Goal: Task Accomplishment & Management: Manage account settings

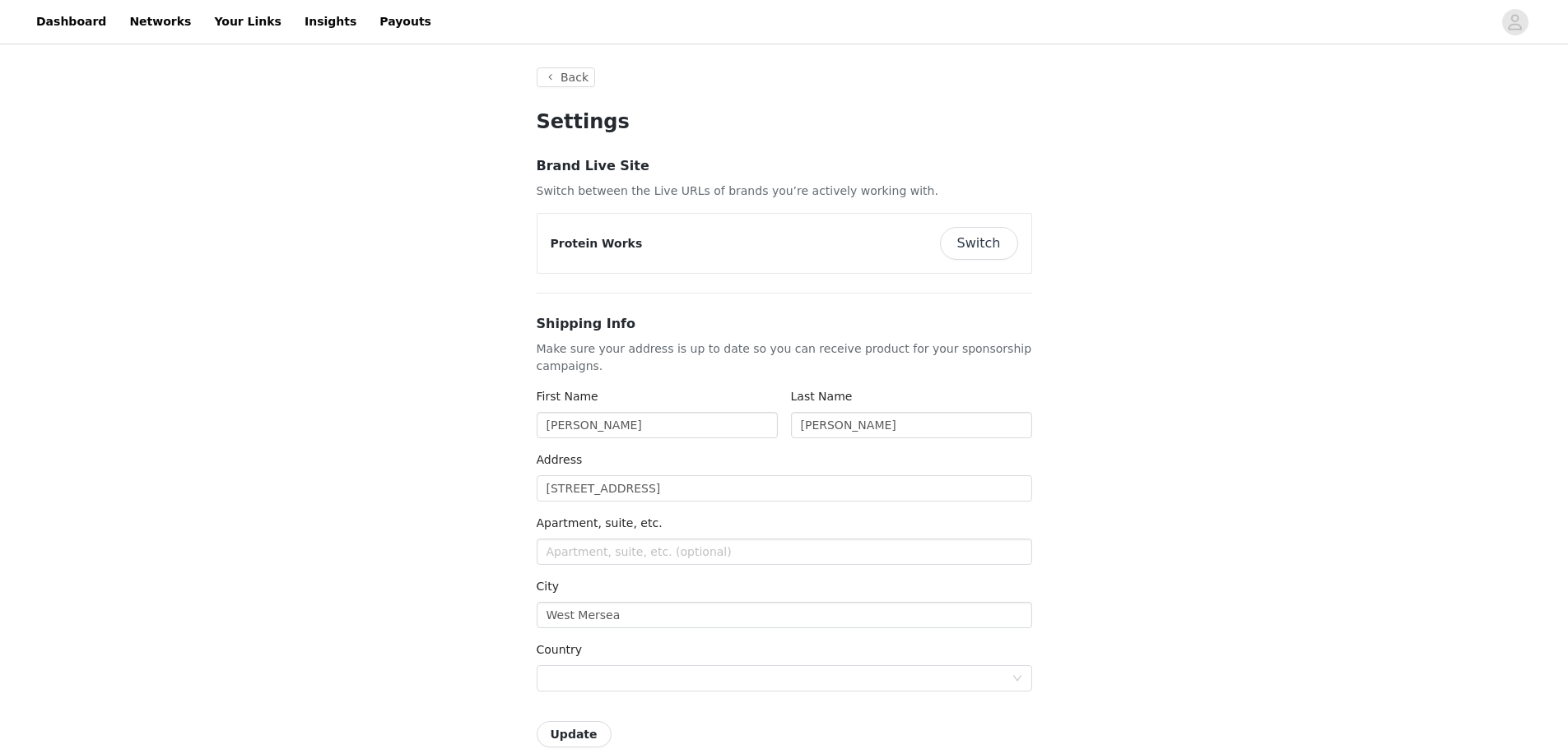
type input "+1 ([GEOGRAPHIC_DATA])"
click at [370, 17] on link "Payouts" at bounding box center [405, 22] width 72 height 37
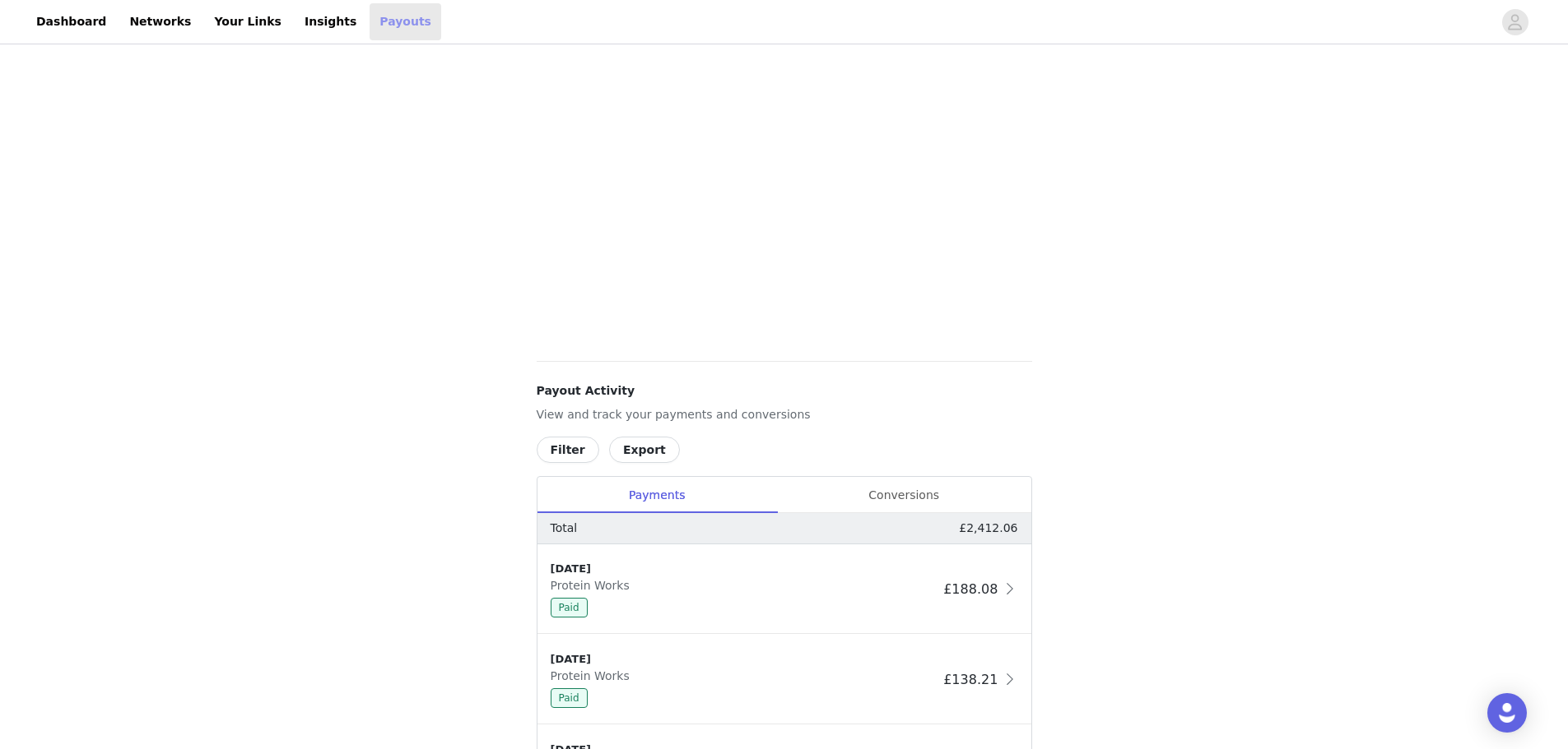
scroll to position [157, 0]
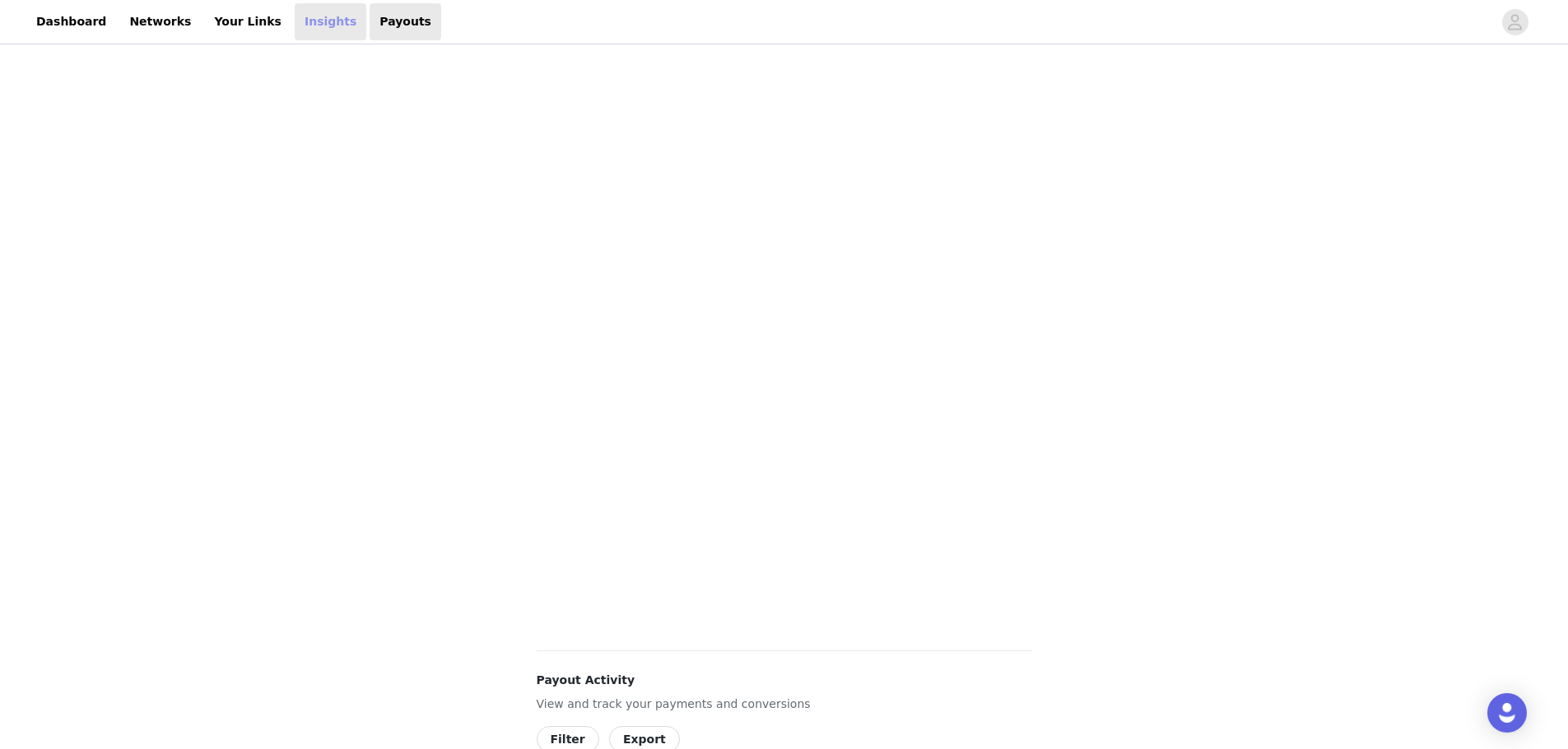
click at [294, 16] on link "Insights" at bounding box center [330, 22] width 72 height 37
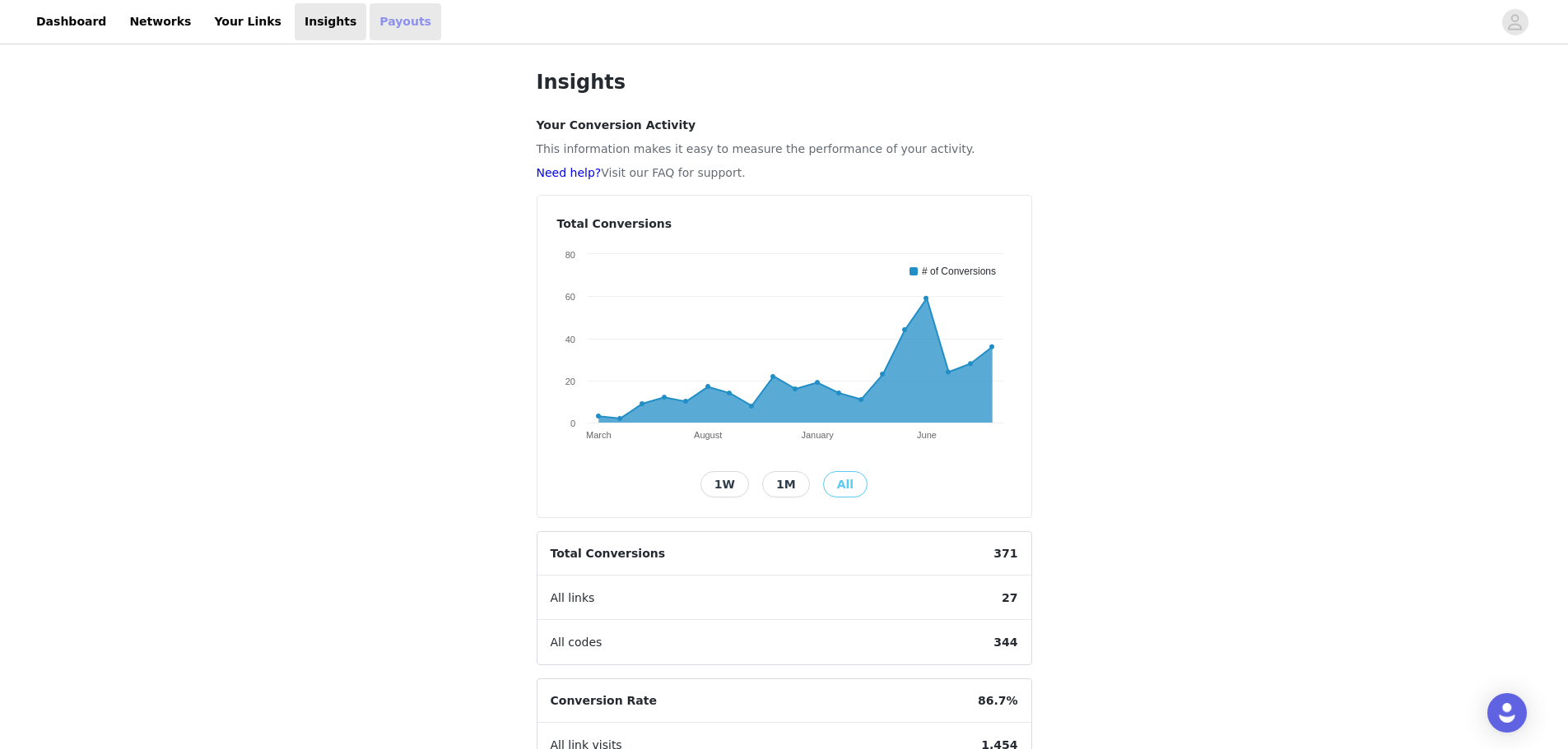
click at [370, 19] on link "Payouts" at bounding box center [405, 22] width 72 height 37
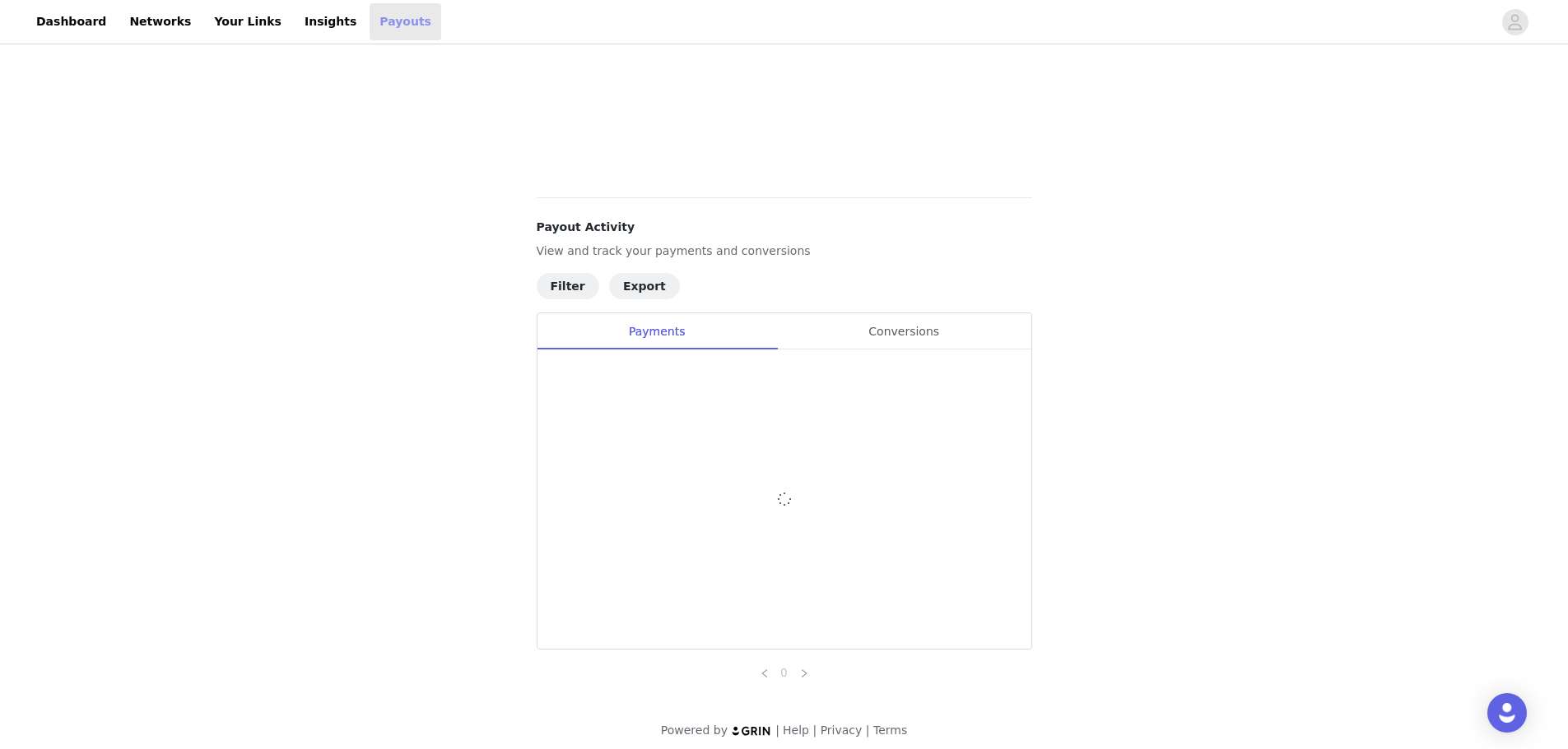
scroll to position [621, 0]
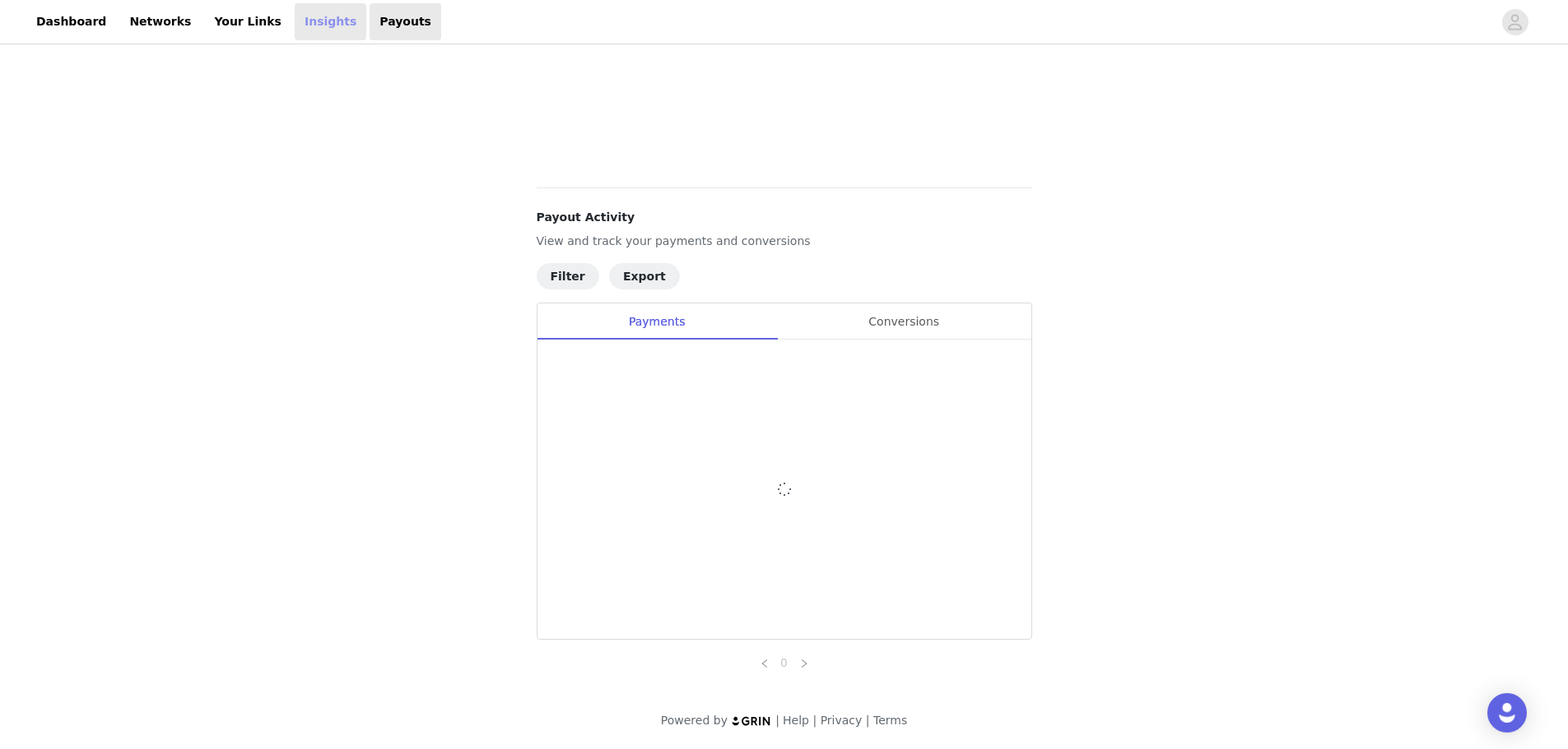
click at [303, 23] on link "Insights" at bounding box center [330, 22] width 72 height 37
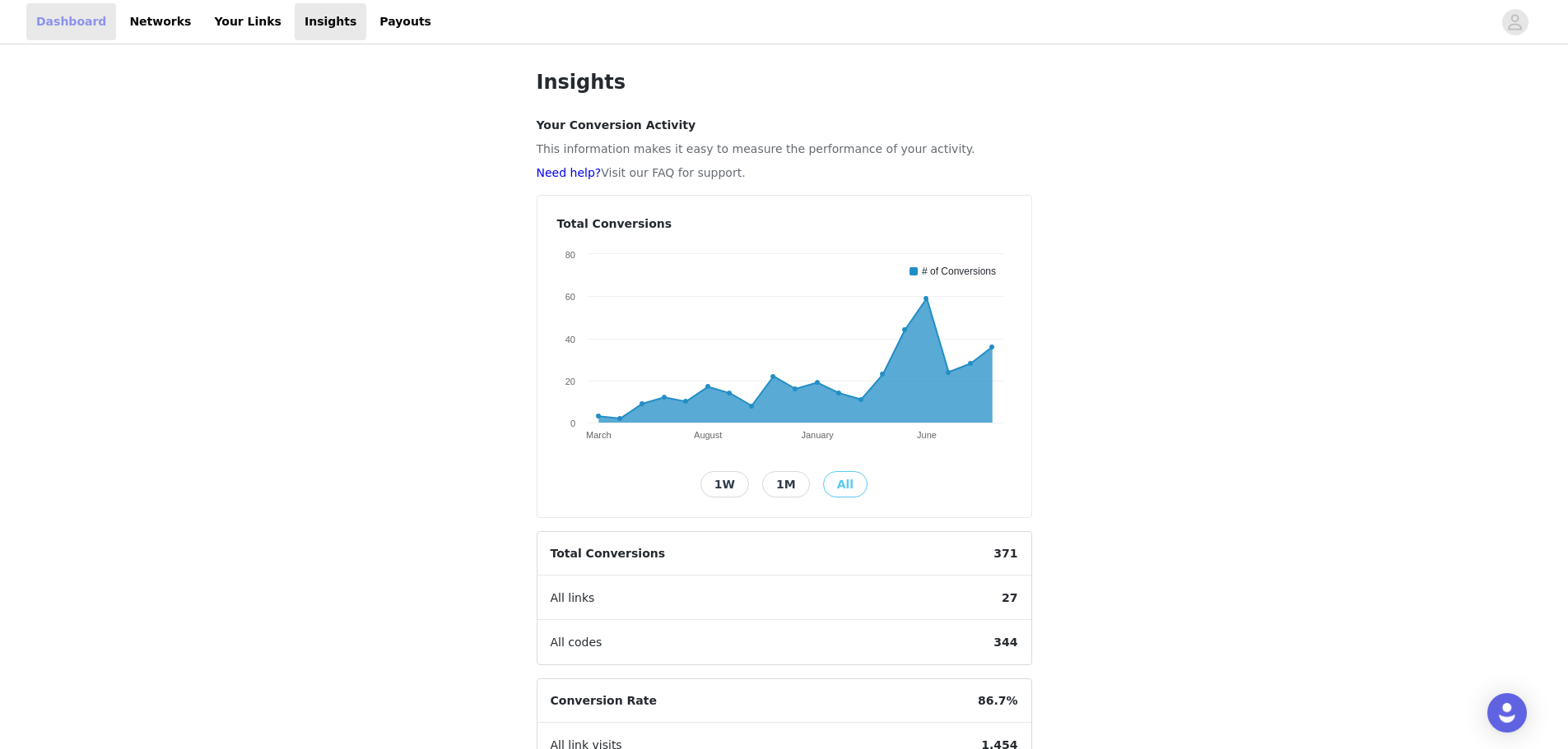
click at [84, 22] on link "Dashboard" at bounding box center [71, 22] width 90 height 37
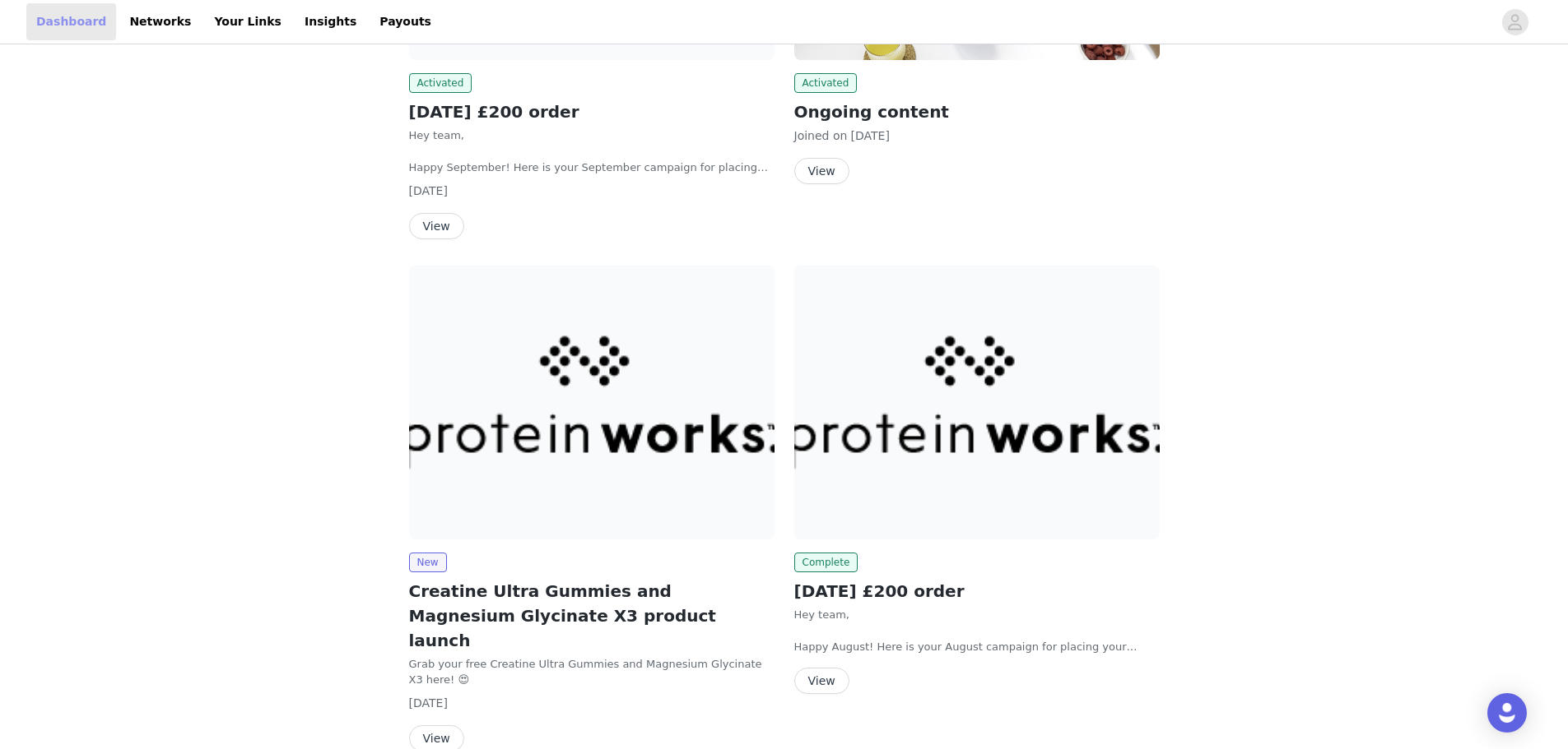
scroll to position [740, 0]
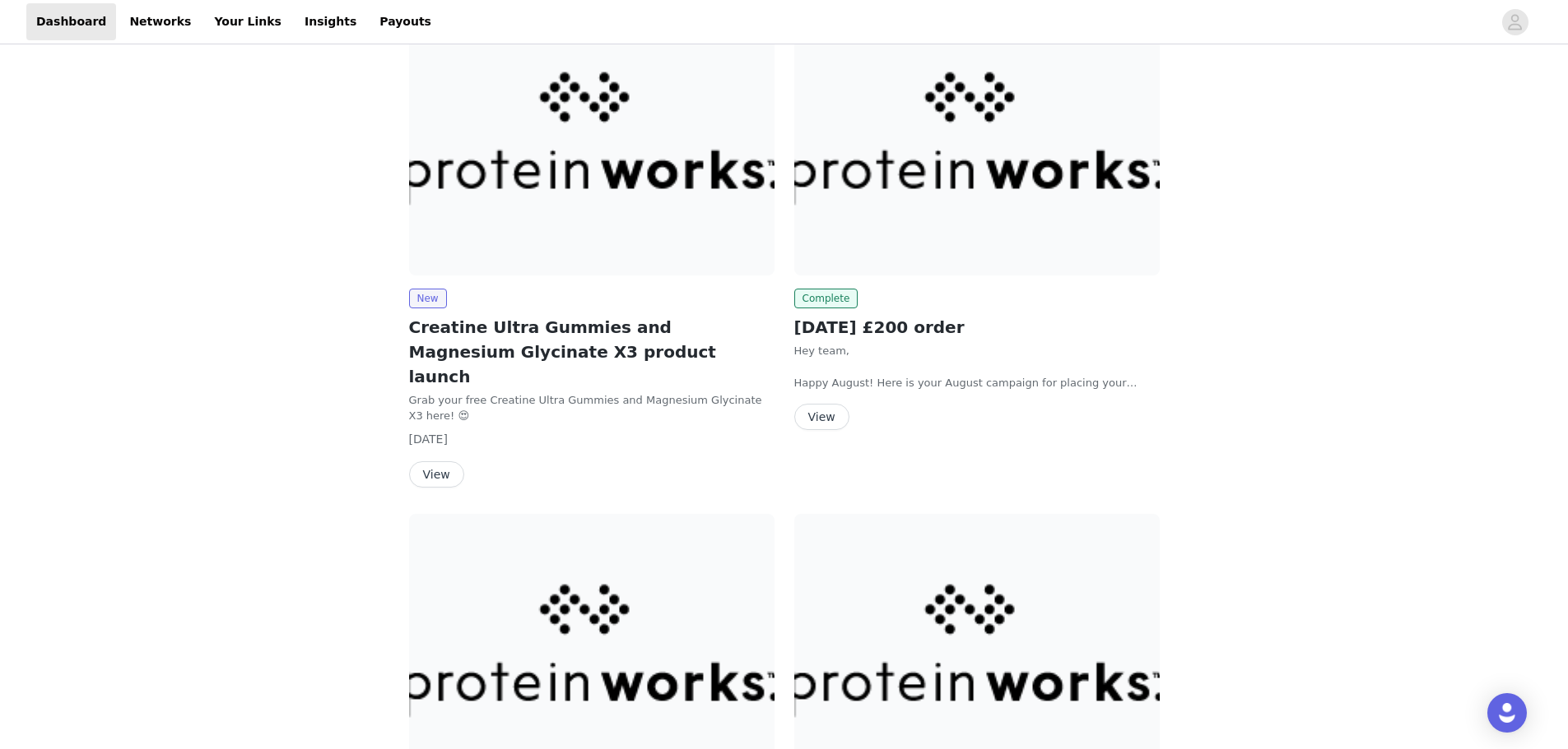
click at [423, 461] on button "View" at bounding box center [436, 474] width 55 height 26
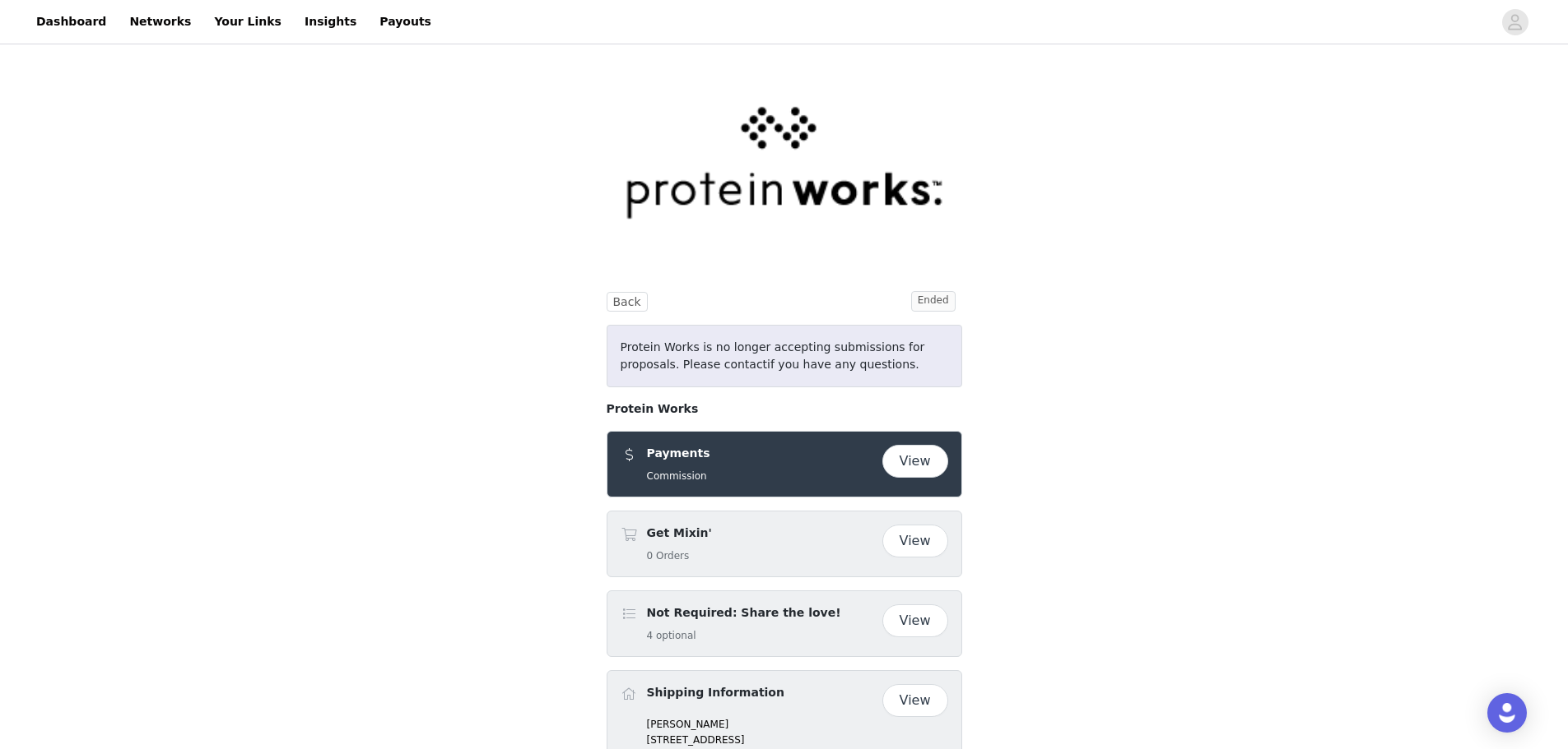
click at [919, 464] on button "View" at bounding box center [915, 461] width 65 height 33
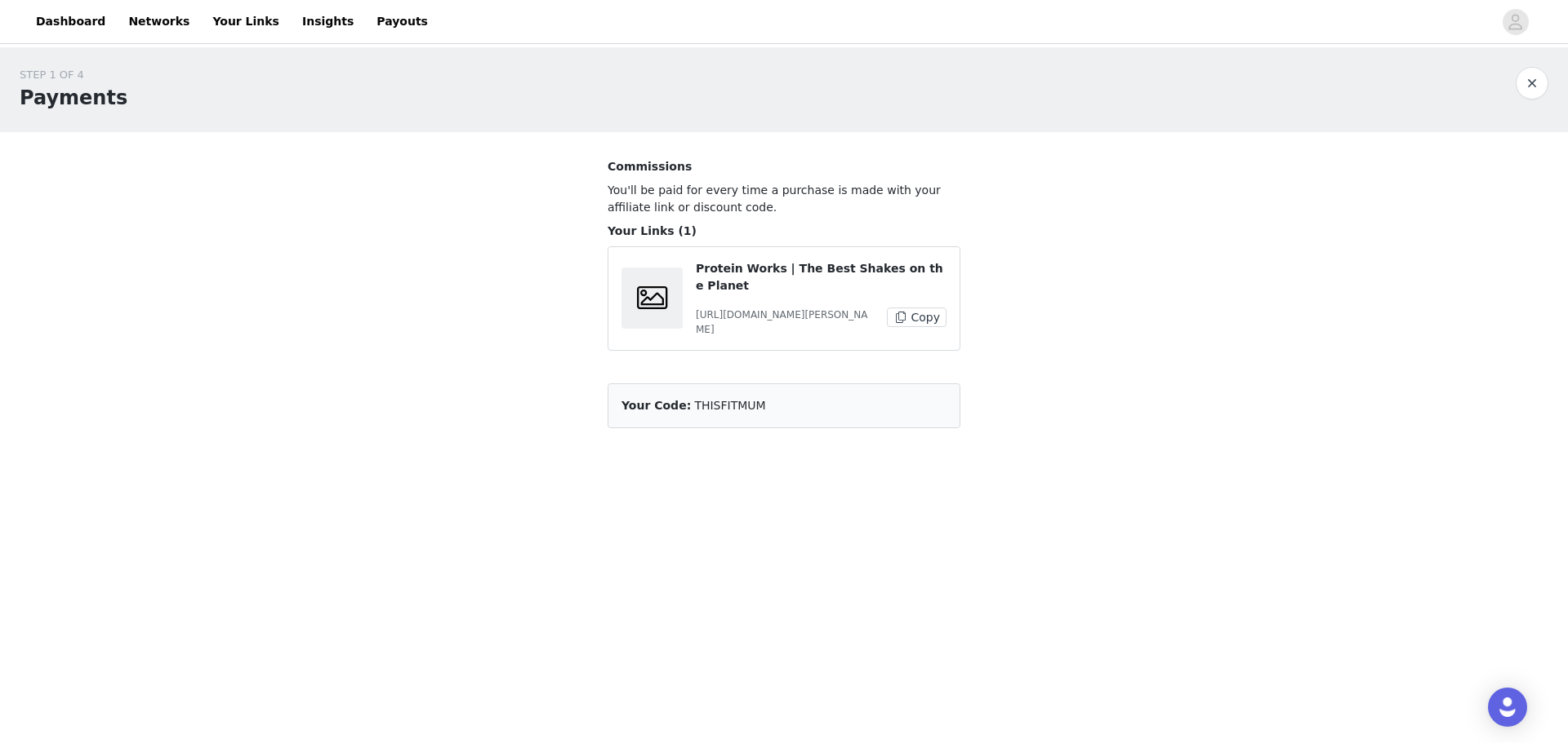
click at [1539, 83] on button "button" at bounding box center [1532, 83] width 32 height 32
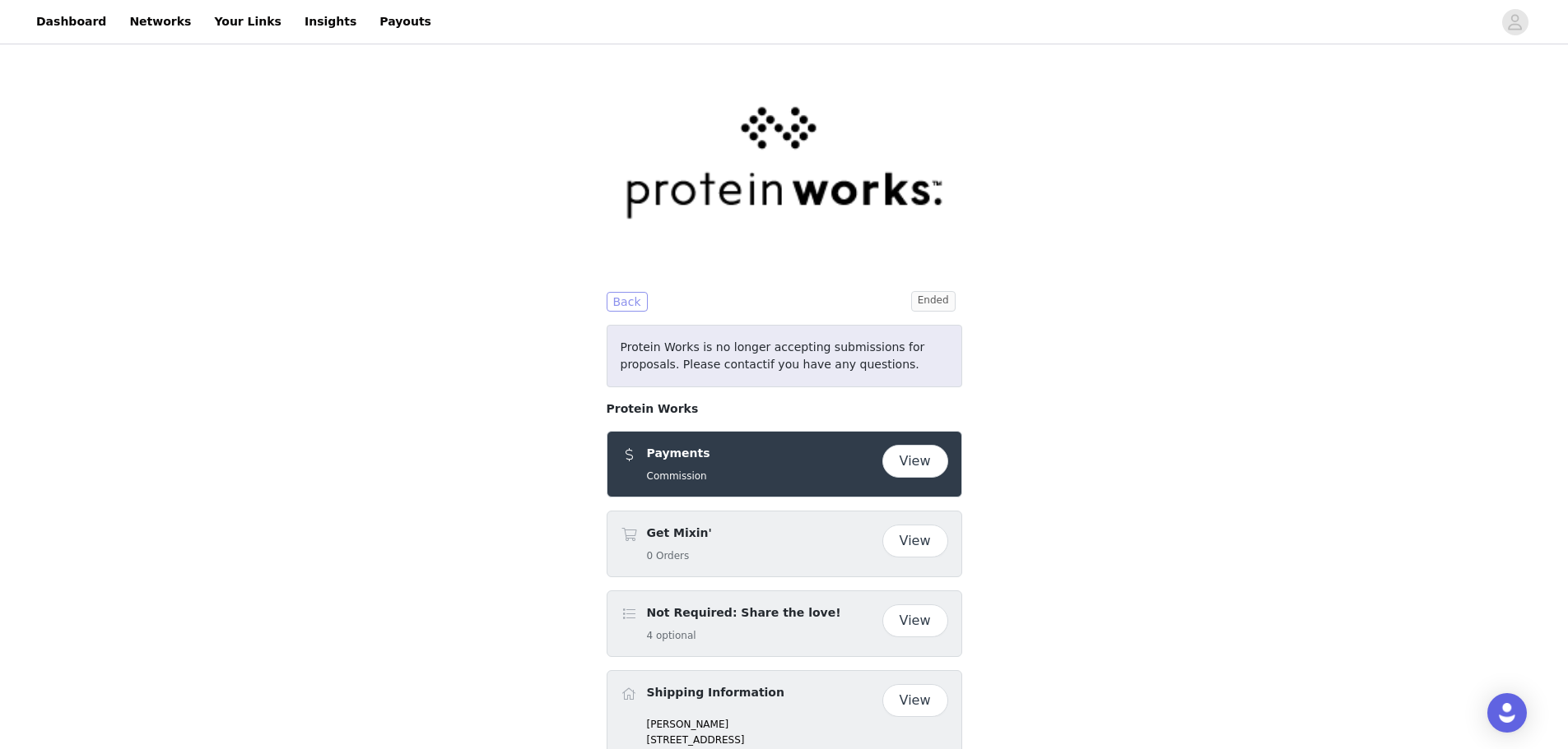
click at [619, 302] on button "Back" at bounding box center [627, 302] width 41 height 20
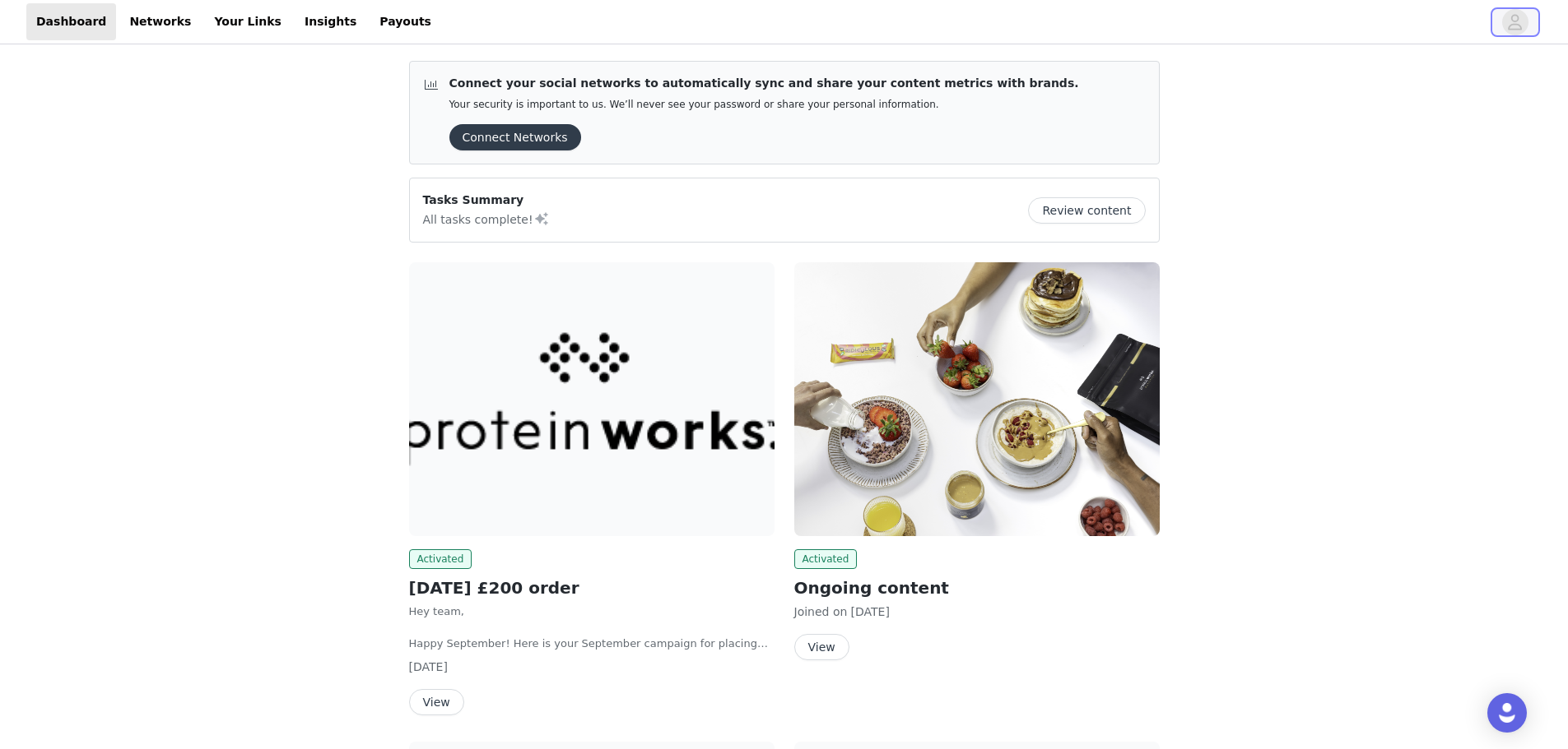
click at [1523, 23] on span "button" at bounding box center [1514, 22] width 26 height 26
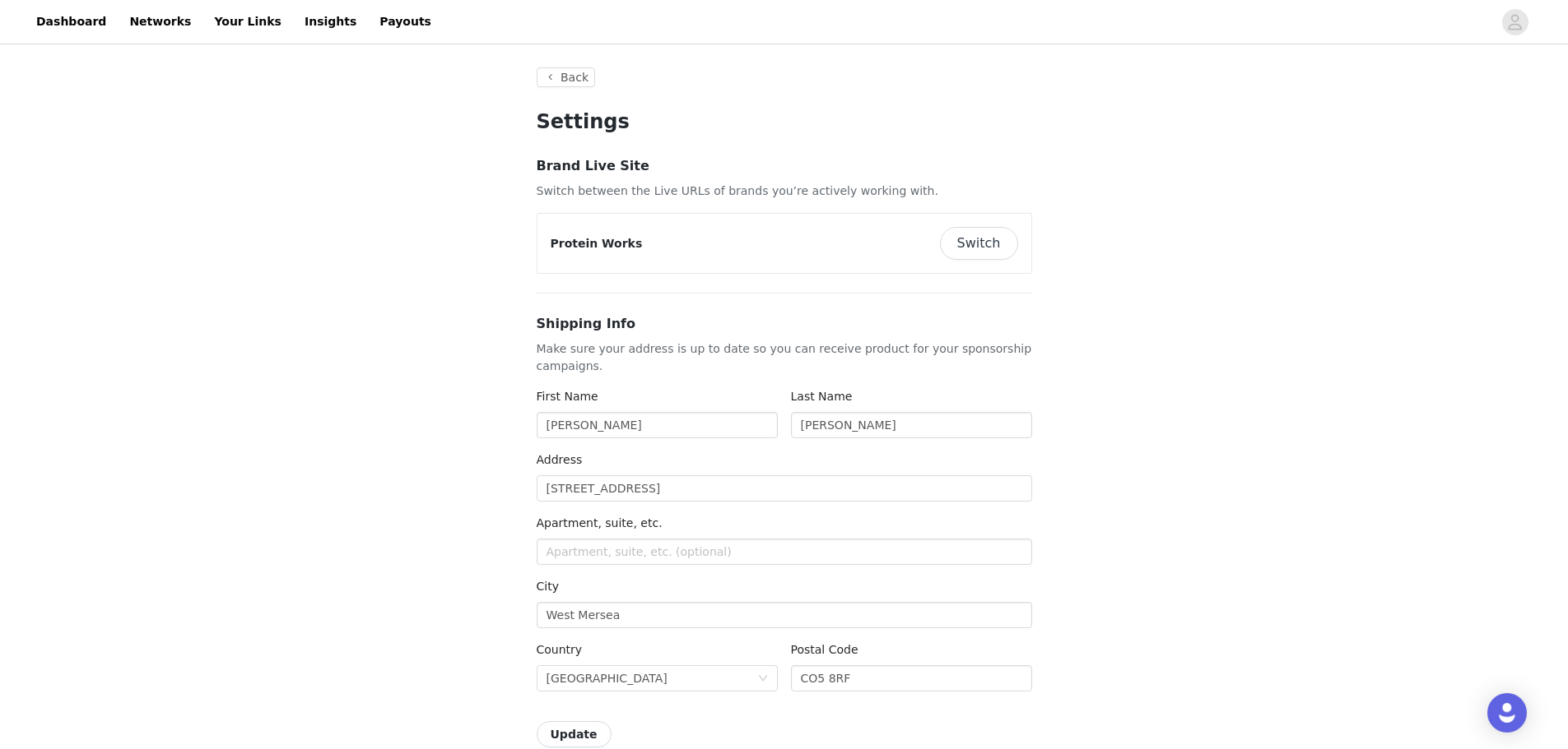
click at [987, 237] on button "Switch" at bounding box center [979, 243] width 78 height 33
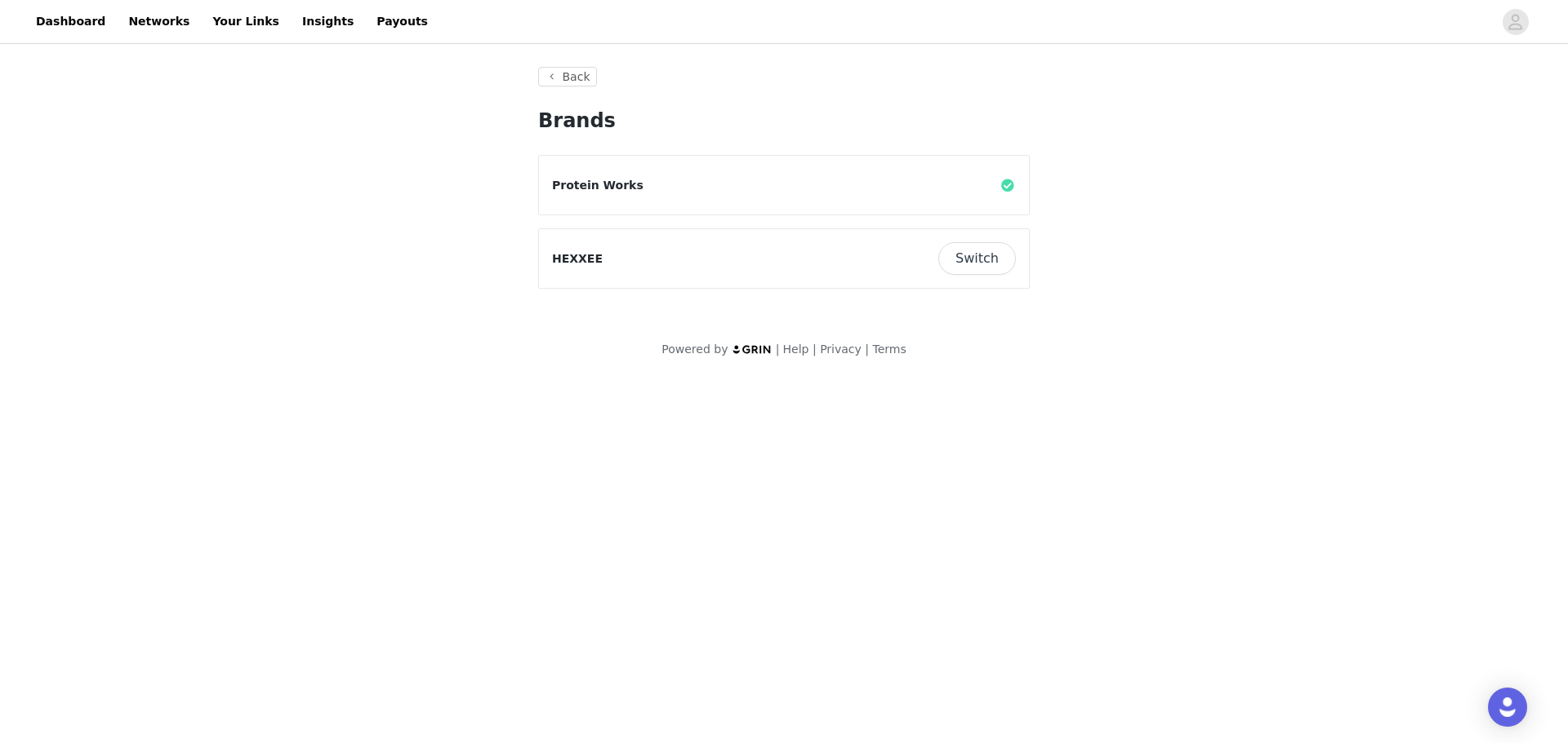
click at [995, 262] on button "Switch" at bounding box center [977, 258] width 77 height 32
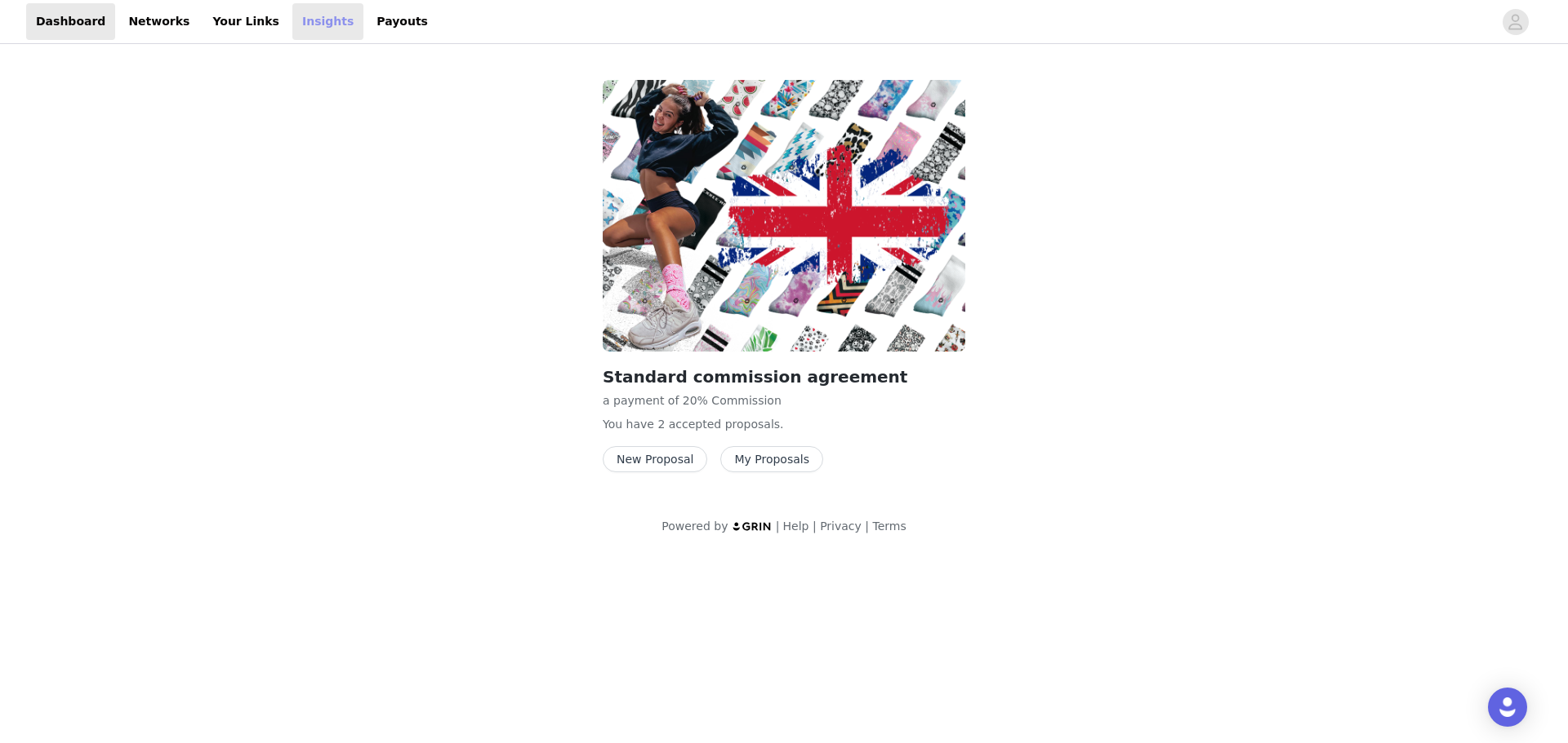
click at [300, 22] on link "Insights" at bounding box center [327, 22] width 71 height 37
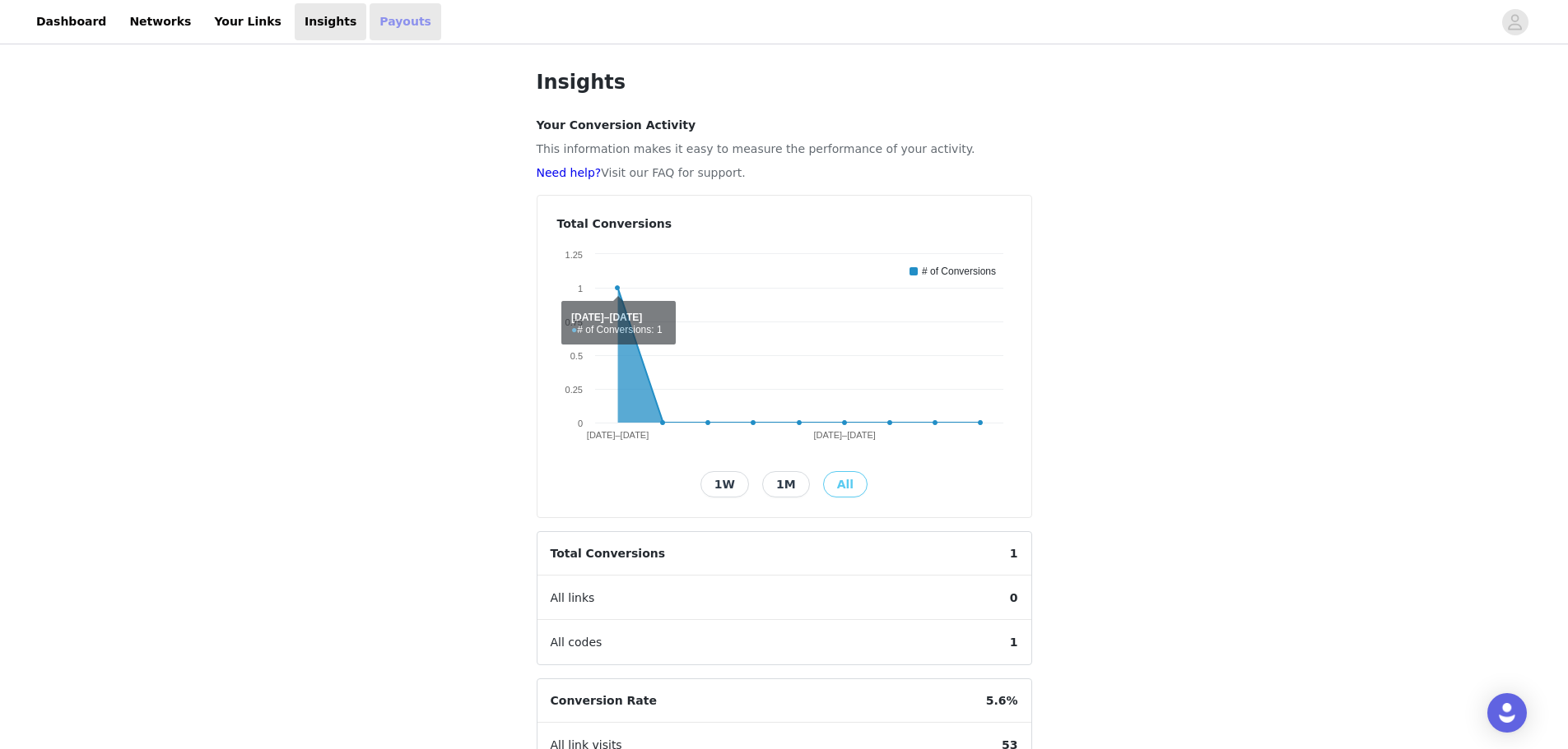
click at [370, 29] on link "Payouts" at bounding box center [405, 22] width 72 height 37
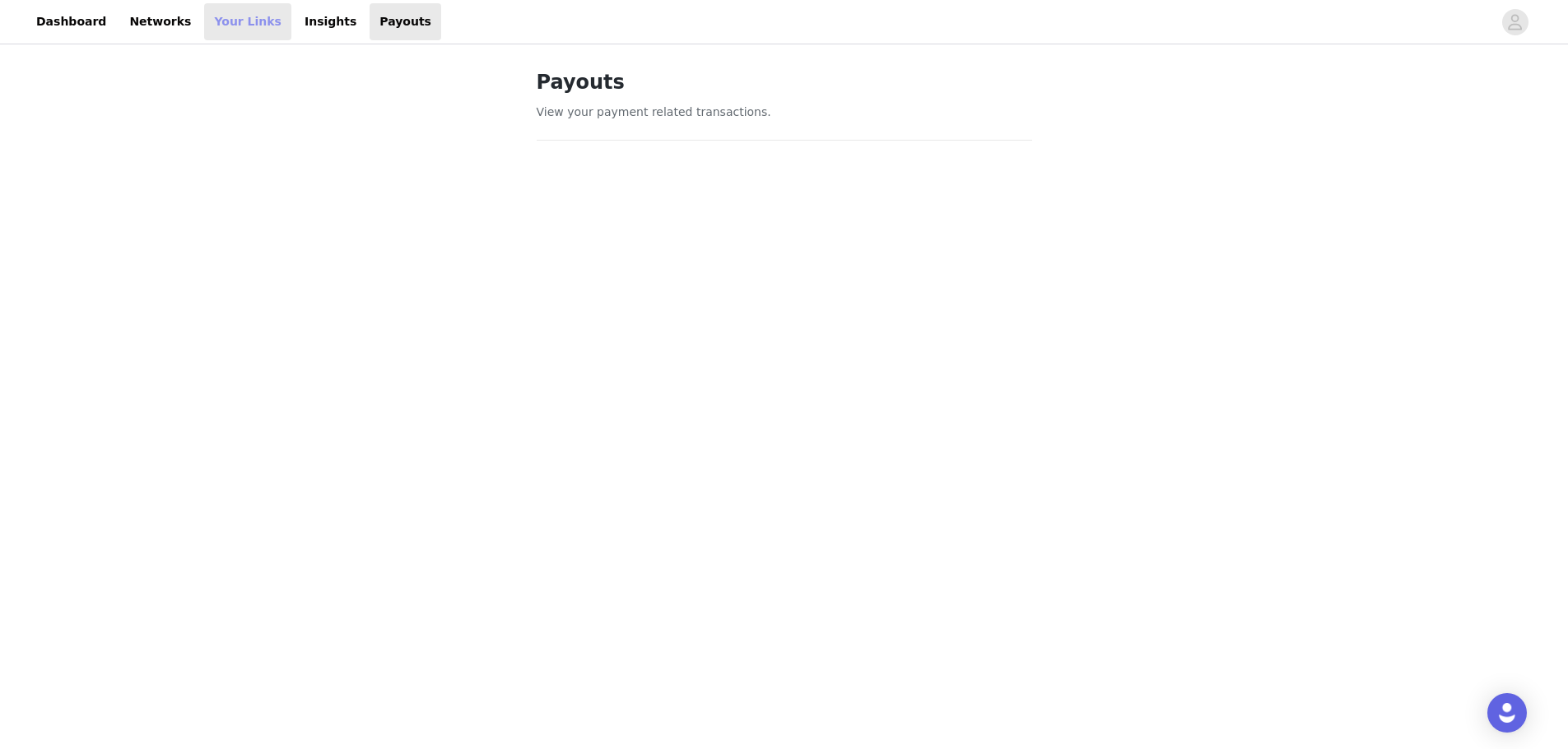
click at [204, 31] on link "Your Links" at bounding box center [248, 22] width 87 height 37
select select "12"
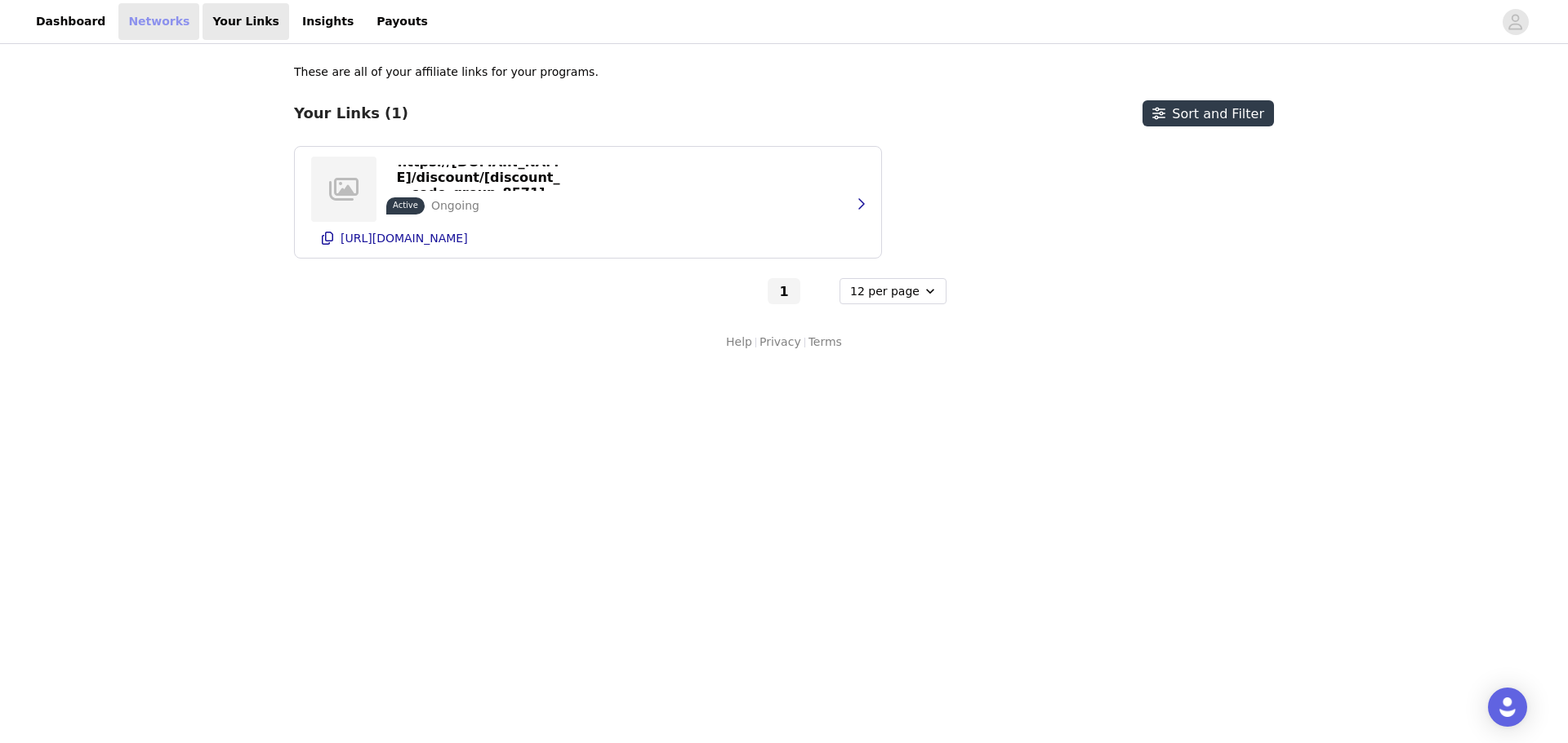
click at [124, 28] on link "Networks" at bounding box center [159, 22] width 81 height 37
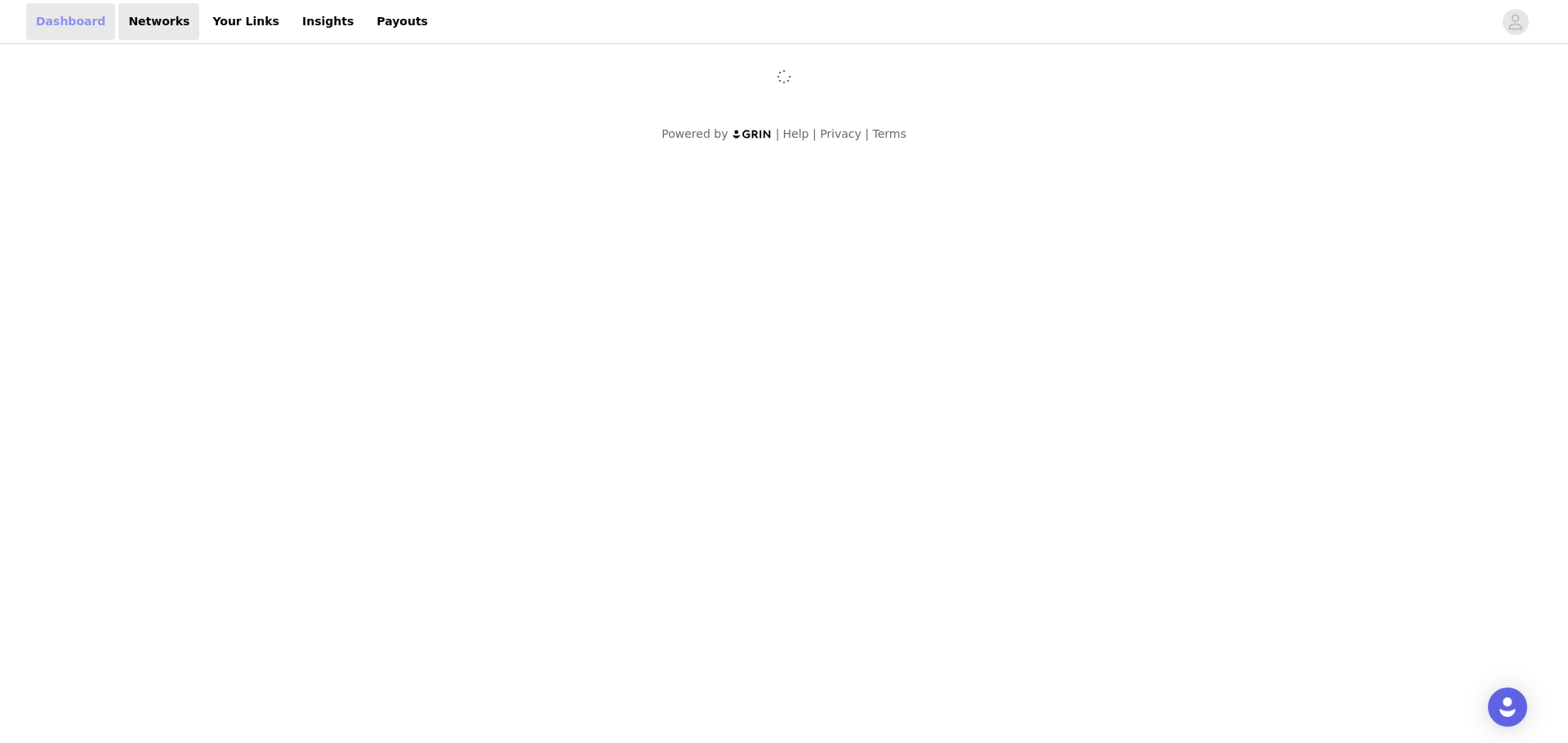
drag, startPoint x: 53, startPoint y: 18, endPoint x: 83, endPoint y: 29, distance: 32.0
click at [54, 18] on link "Dashboard" at bounding box center [70, 22] width 89 height 37
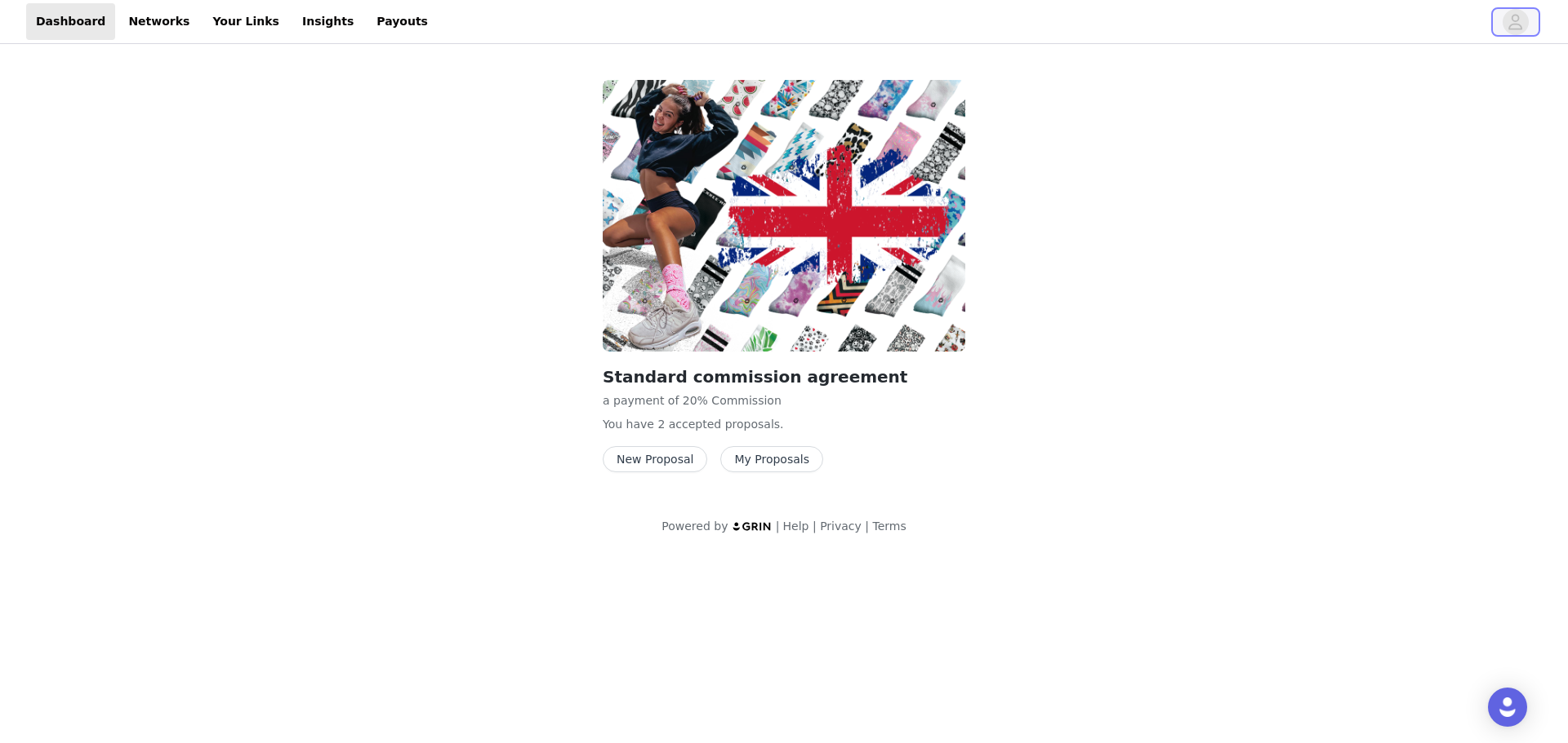
click at [1518, 14] on icon "avatar" at bounding box center [1515, 22] width 15 height 26
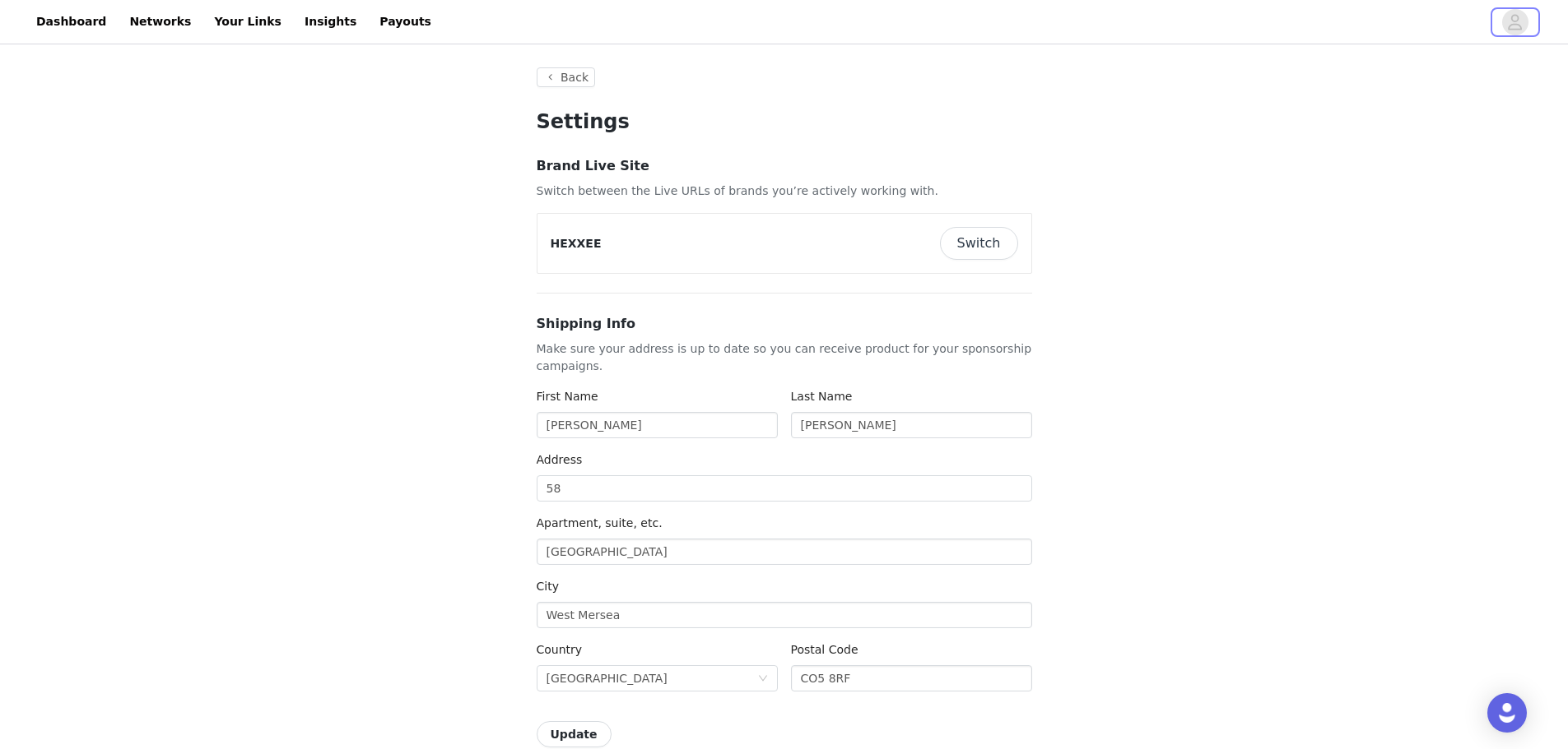
type input "+1 ([GEOGRAPHIC_DATA])"
click at [980, 231] on button "Switch" at bounding box center [979, 243] width 78 height 33
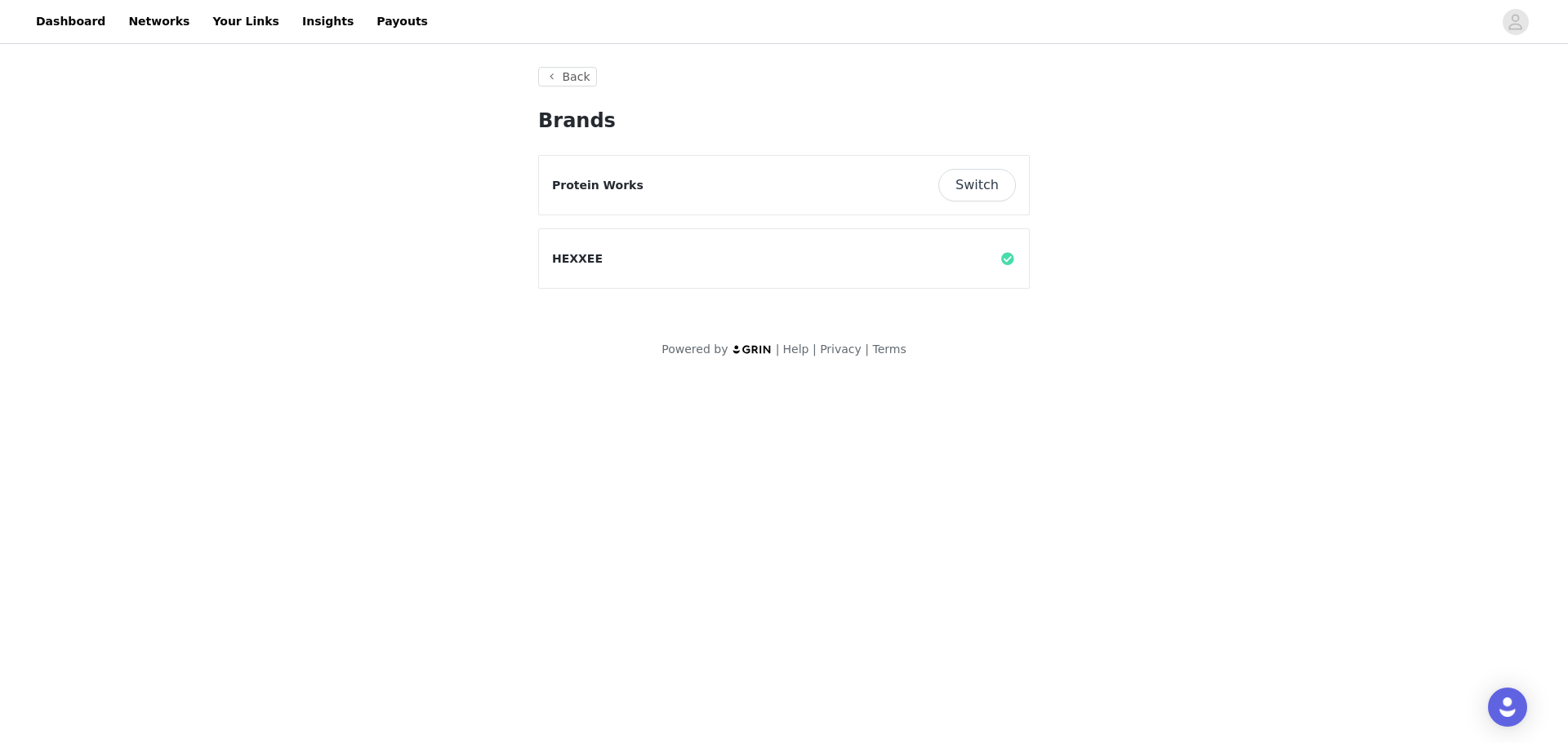
click at [987, 187] on button "Switch" at bounding box center [977, 186] width 77 height 32
